Goal: Task Accomplishment & Management: Manage account settings

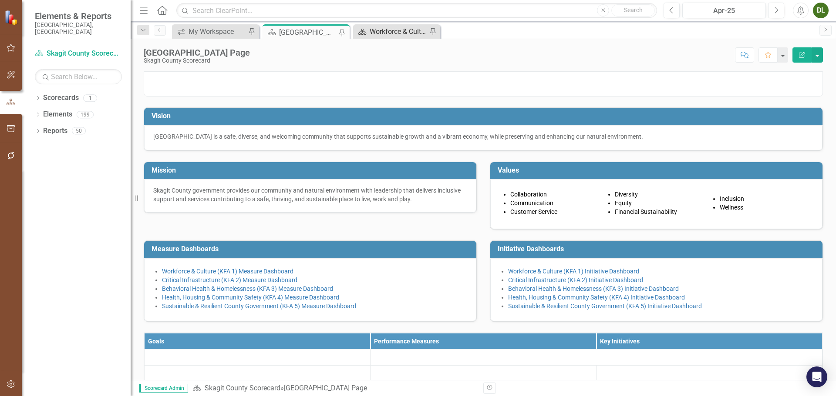
click at [393, 31] on div "Workforce & Culture (KFA 1) Measure Dashboard" at bounding box center [397, 31] width 57 height 11
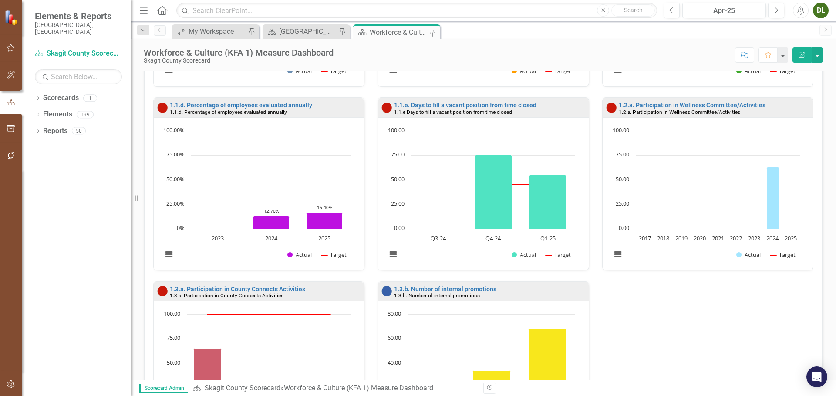
scroll to position [359, 0]
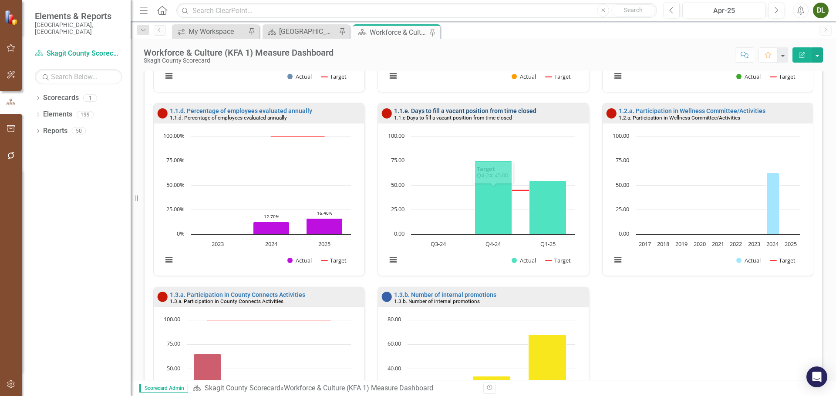
click at [462, 113] on link "1.1.e. Days to fill a vacant position from time closed" at bounding box center [465, 110] width 142 height 7
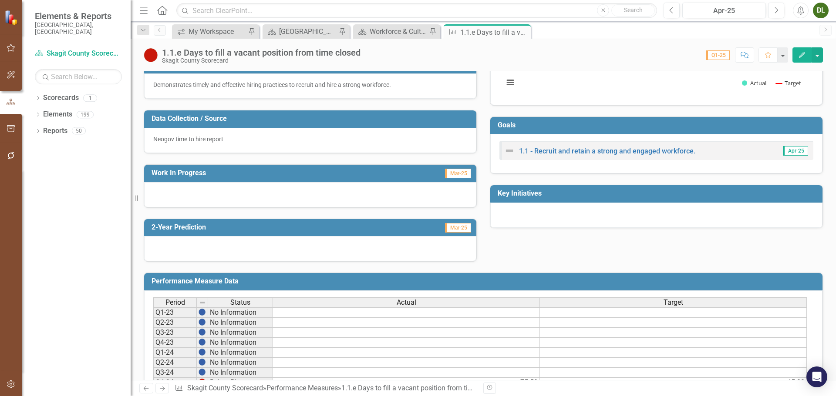
scroll to position [255, 0]
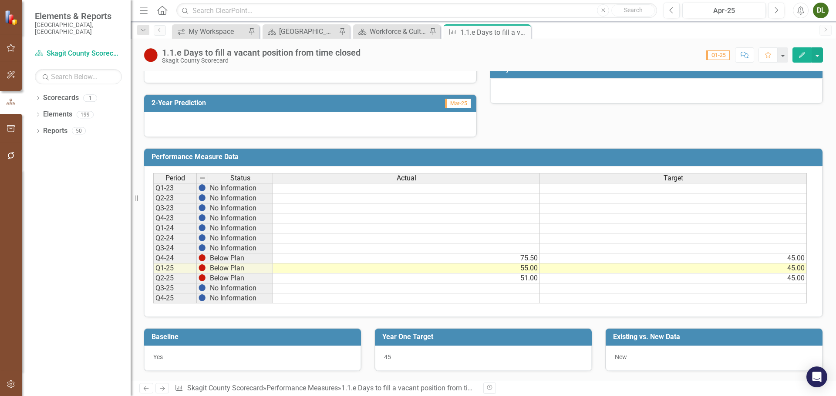
drag, startPoint x: 370, startPoint y: 285, endPoint x: 384, endPoint y: 282, distance: 13.8
click at [370, 285] on td at bounding box center [406, 289] width 267 height 10
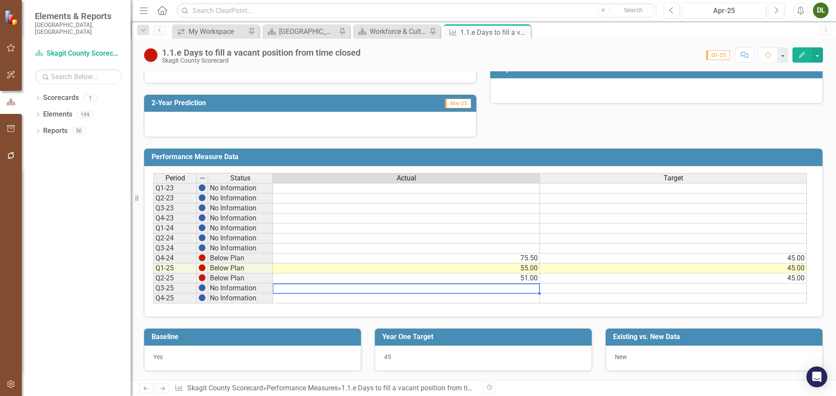
click at [511, 256] on td "75.50" at bounding box center [406, 259] width 267 height 10
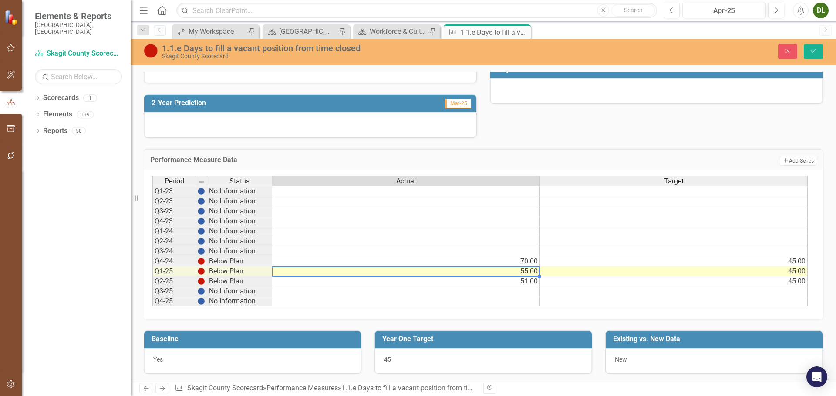
click at [525, 264] on td "70.00" at bounding box center [406, 262] width 268 height 10
type textarea "51"
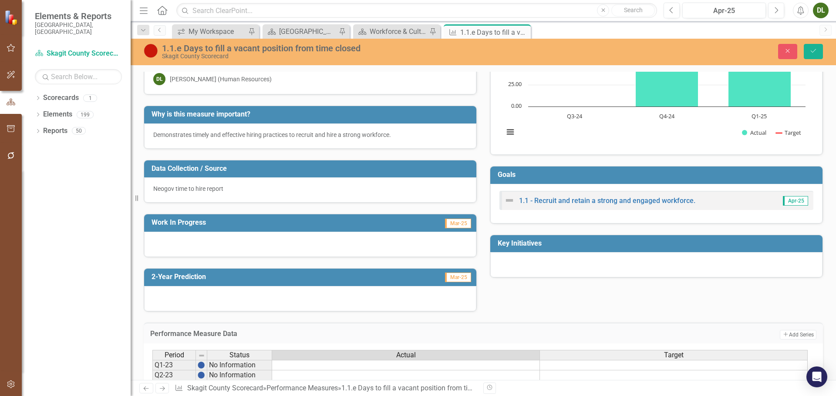
scroll to position [0, 0]
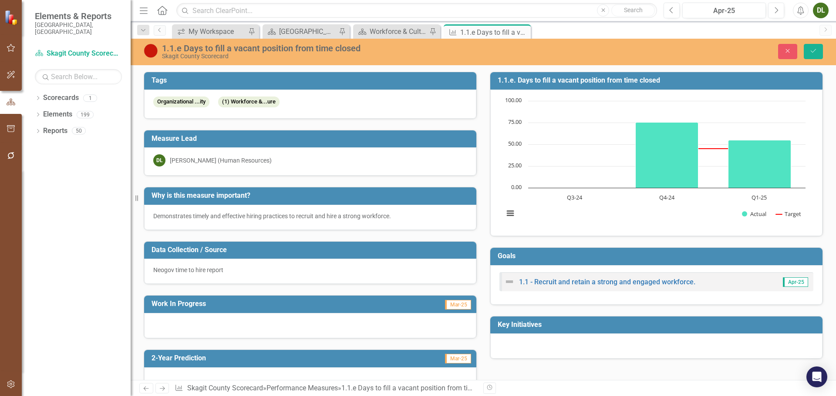
click at [248, 216] on div "Demonstrates timely and effective hiring practices to recruit and hire a strong…" at bounding box center [310, 216] width 314 height 9
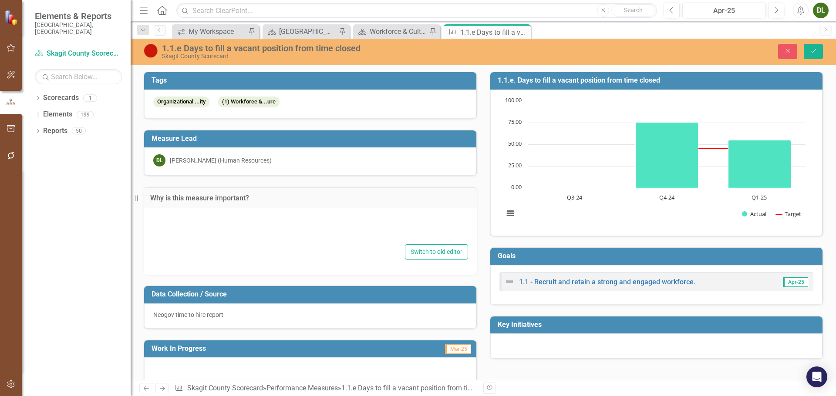
type textarea "Demonstrates timely and effective hiring practices to recruit and hire a strong…"
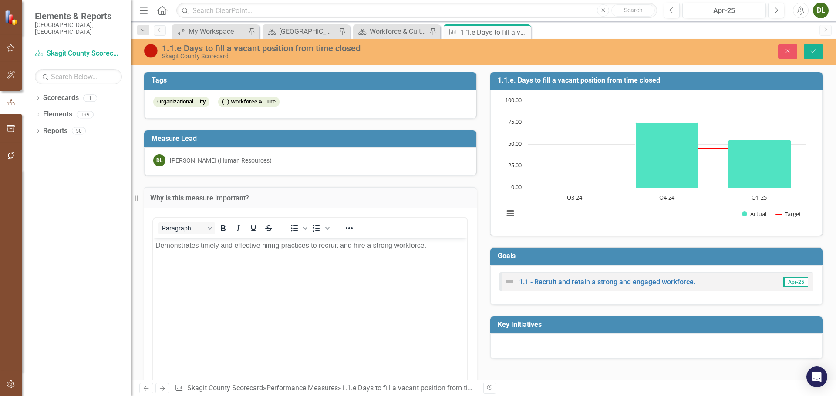
click at [273, 255] on body "Demonstrates timely and effective hiring practices to recruit and hire a strong…" at bounding box center [310, 303] width 314 height 131
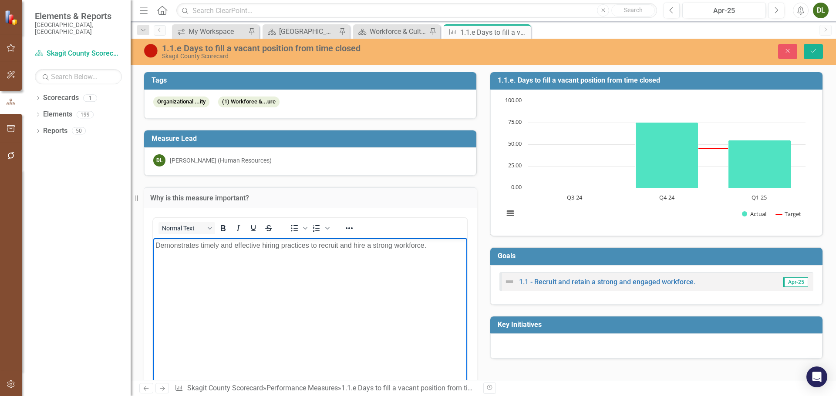
click at [450, 248] on p "Demonstrates timely and effective hiring practices to recruit and hire a strong…" at bounding box center [309, 245] width 309 height 10
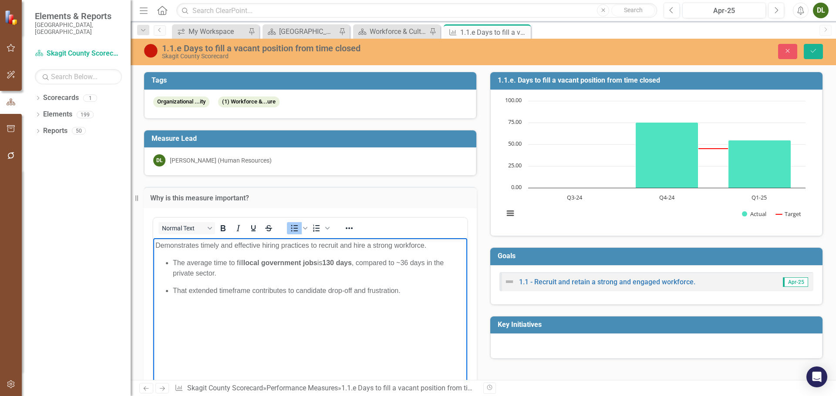
click at [173, 261] on ul "The average time to fill local government jobs is 130 days , compared to ~36 da…" at bounding box center [309, 277] width 309 height 38
drag, startPoint x: 312, startPoint y: 275, endPoint x: 305, endPoint y: 274, distance: 7.0
click at [305, 274] on p "Per an [DATE] Wall Street Journal report, the average time to fill local govern…" at bounding box center [309, 268] width 309 height 21
click at [307, 274] on p "Per an [DATE] Wall Street Journal report, the average time to fill local govern…" at bounding box center [309, 268] width 309 height 21
click at [314, 274] on p "Per an [DATE] Wall Street Journal report, the average time to fill local govern…" at bounding box center [309, 268] width 309 height 21
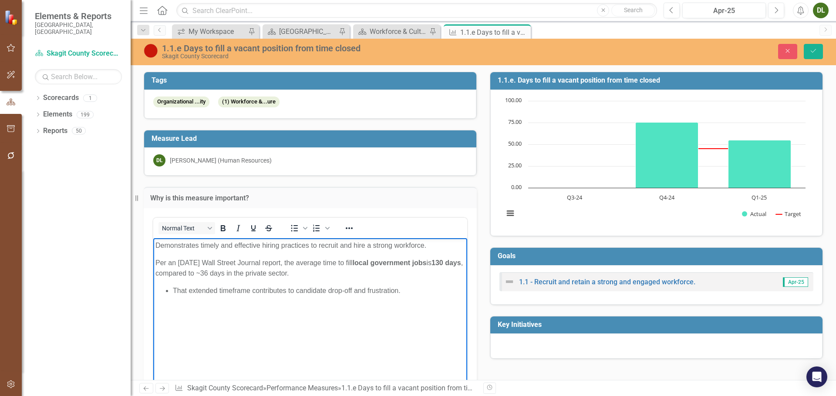
click at [173, 289] on p "That extended timeframe contributes to candidate drop-off and frustration." at bounding box center [319, 290] width 292 height 10
drag, startPoint x: 158, startPoint y: 245, endPoint x: 182, endPoint y: 244, distance: 24.4
click at [158, 245] on p "Demonstrates timely and effective hiring practices to recruit and hire a strong…" at bounding box center [309, 245] width 309 height 10
click at [272, 245] on p "Timely and effective hiring practices to recruit and hire a strong workforce." at bounding box center [309, 245] width 309 height 10
click at [394, 290] on p "That extended timeframe contributes to candidate drop-off and frustration." at bounding box center [309, 290] width 309 height 10
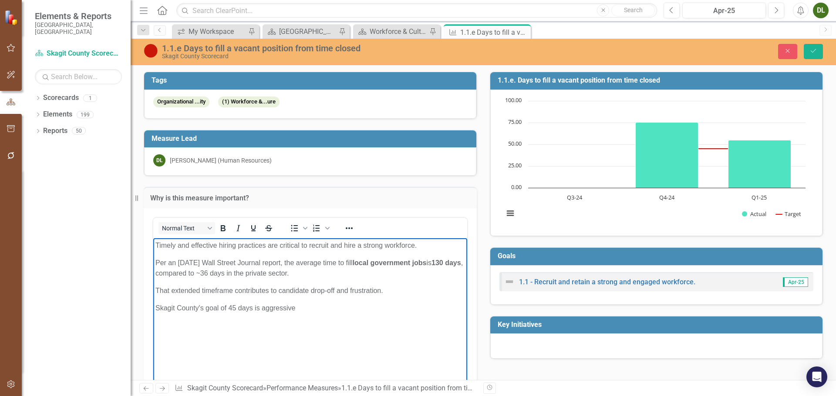
click at [382, 293] on p "That extended timeframe contributes to candidate drop-off and frustration." at bounding box center [309, 290] width 309 height 10
click at [337, 313] on body "Timely and effective hiring practices are critical to recruit and hire a strong…" at bounding box center [310, 303] width 314 height 131
click at [310, 308] on p "Skagit County's goal of 45 days is aggressive but we are committed to reducing …" at bounding box center [309, 308] width 309 height 10
click at [442, 306] on p "Skagit County's goal of 45 days is aggressive. We are committed to reducing tim…" at bounding box center [309, 308] width 309 height 10
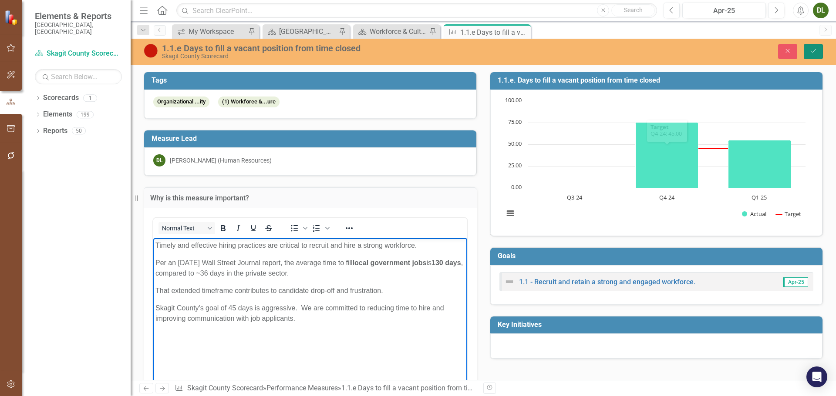
click at [805, 50] on button "Save" at bounding box center [812, 51] width 19 height 15
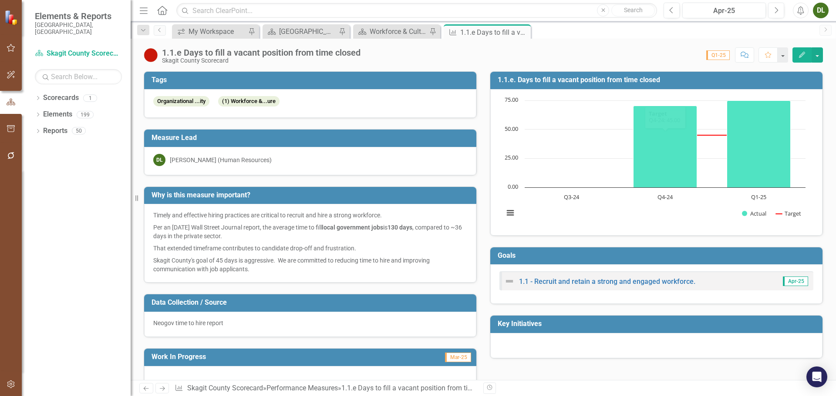
click at [594, 81] on h3 "1.1.e. Days to fill a vacant position from time closed" at bounding box center [657, 80] width 320 height 8
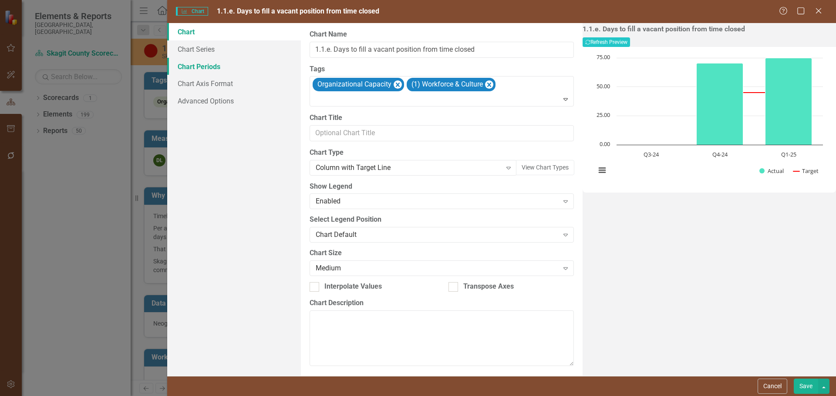
click at [192, 68] on link "Chart Periods" at bounding box center [234, 66] width 134 height 17
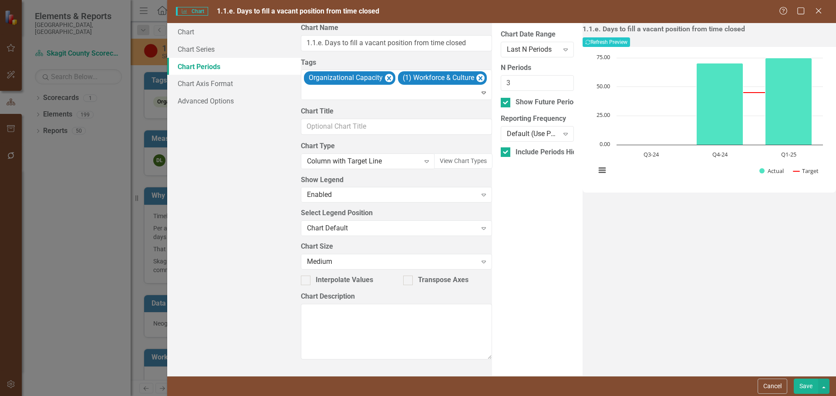
click at [825, 7] on div "Help Maximize Close" at bounding box center [803, 12] width 48 height 10
click at [816, 12] on icon "Close" at bounding box center [817, 11] width 11 height 8
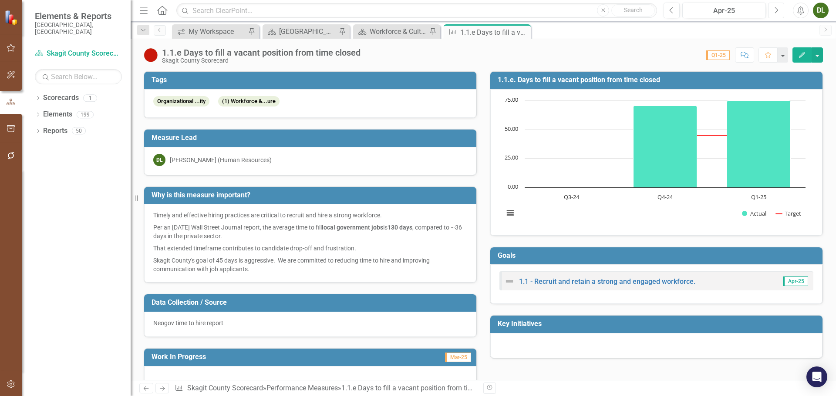
click at [777, 14] on button "Next" at bounding box center [776, 11] width 16 height 16
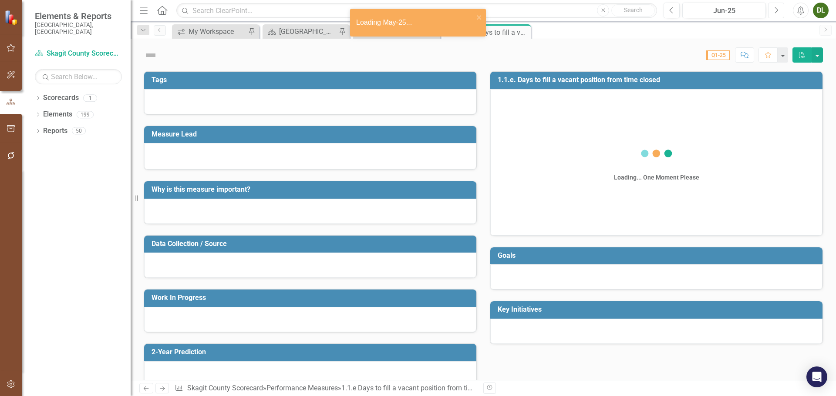
click at [777, 14] on button "Next" at bounding box center [776, 11] width 16 height 16
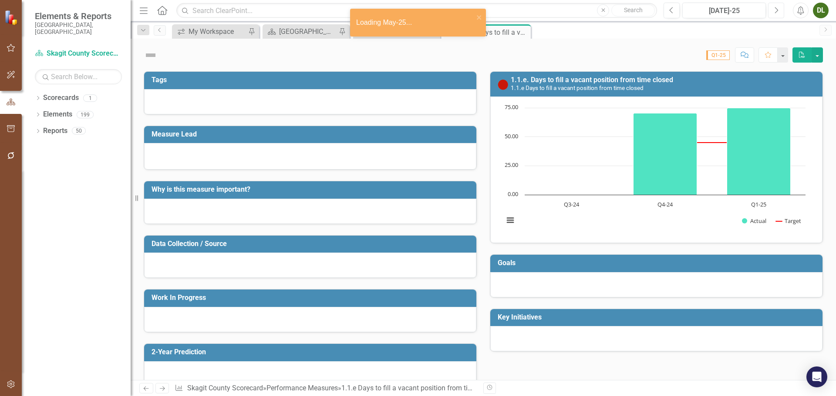
click at [777, 14] on button "Next" at bounding box center [776, 11] width 16 height 16
